Goal: Transaction & Acquisition: Subscribe to service/newsletter

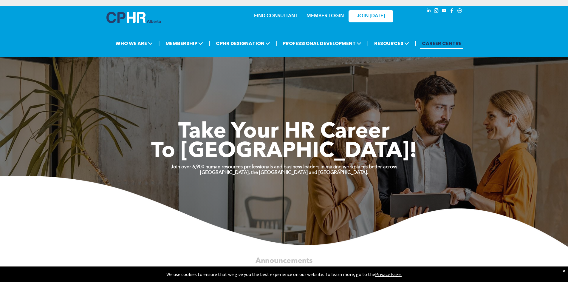
click at [335, 12] on div "MEMBER LOGIN" at bounding box center [325, 14] width 39 height 11
click at [336, 16] on link "MEMBER LOGIN" at bounding box center [324, 16] width 37 height 5
click at [318, 18] on link "MEMBER LOGIN" at bounding box center [324, 16] width 37 height 5
click at [374, 20] on link "JOIN [DATE]" at bounding box center [370, 16] width 45 height 12
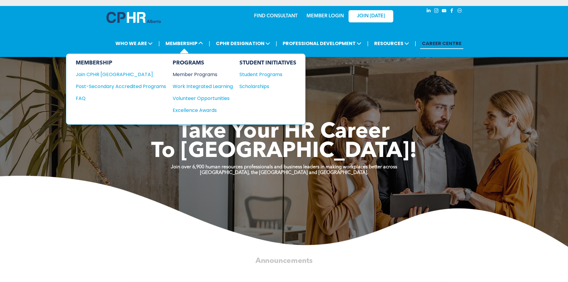
click at [195, 74] on div "Member Programs" at bounding box center [200, 74] width 54 height 7
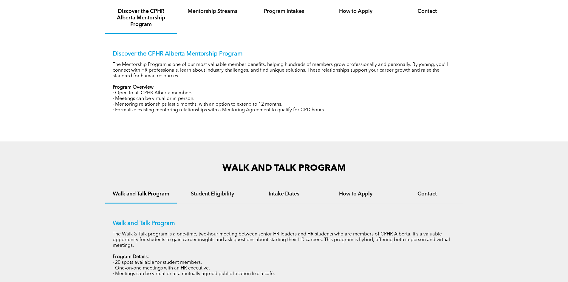
scroll to position [238, 0]
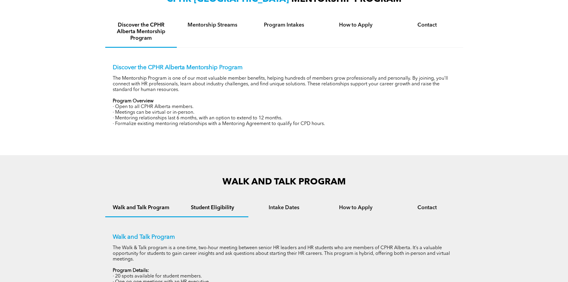
click at [211, 207] on h4 "Student Eligibility" at bounding box center [212, 207] width 61 height 7
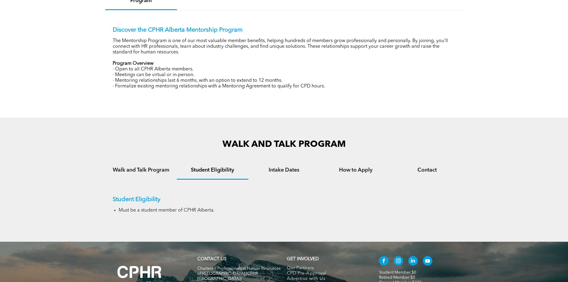
scroll to position [350, 0]
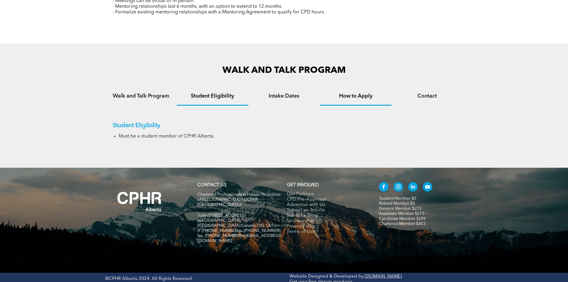
click at [360, 97] on h4 "How to Apply" at bounding box center [355, 96] width 61 height 7
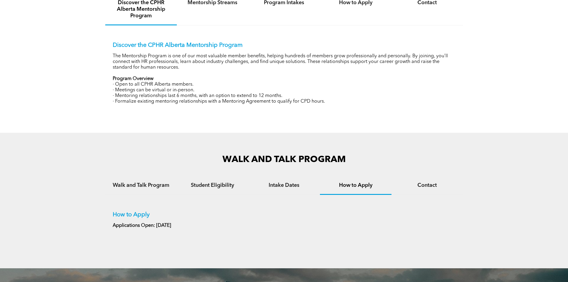
scroll to position [231, 0]
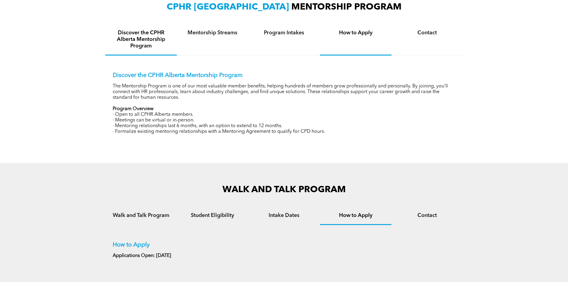
click at [364, 37] on div "How to Apply" at bounding box center [356, 39] width 72 height 31
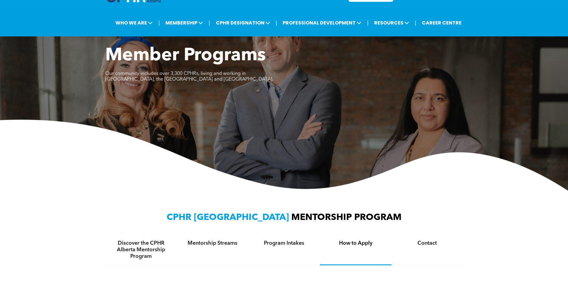
scroll to position [0, 0]
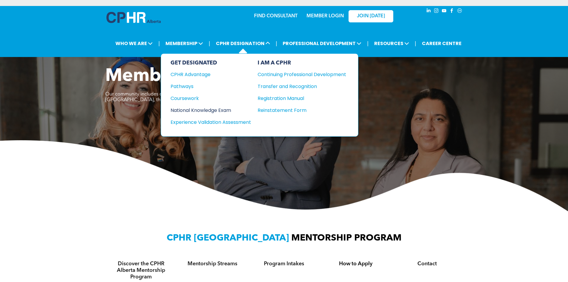
click at [196, 111] on div "National Knowledge Exam" at bounding box center [207, 109] width 72 height 7
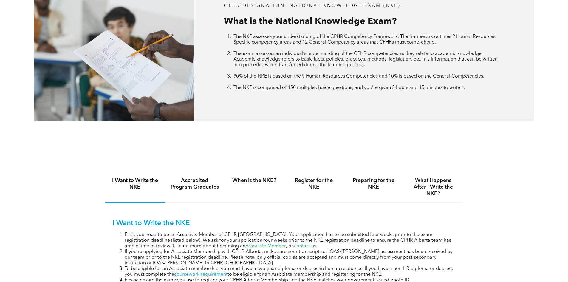
scroll to position [358, 0]
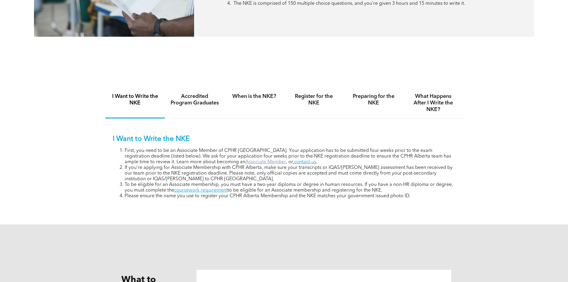
click at [245, 159] on link "Associate Member" at bounding box center [265, 161] width 41 height 5
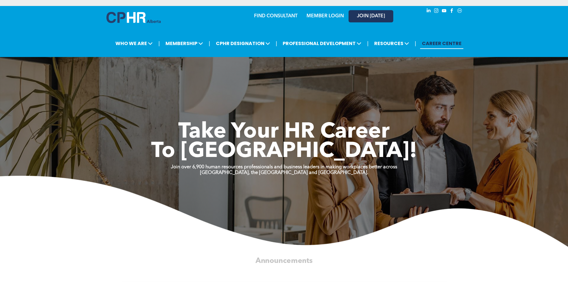
click at [381, 17] on span "JOIN [DATE]" at bounding box center [371, 16] width 28 height 6
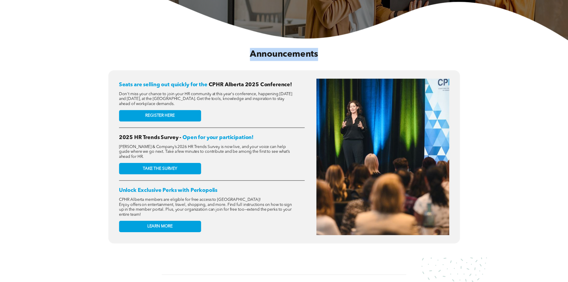
scroll to position [209, 0]
